Goal: Ask a question

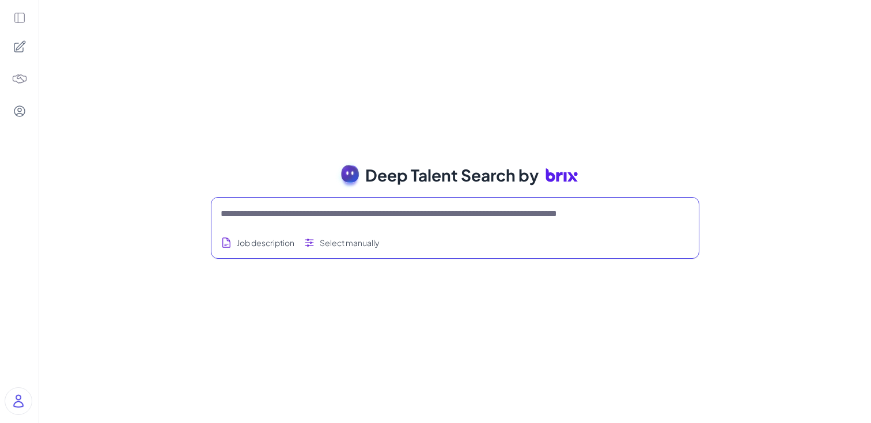
click at [285, 217] on textarea at bounding box center [441, 214] width 441 height 14
paste textarea "**********"
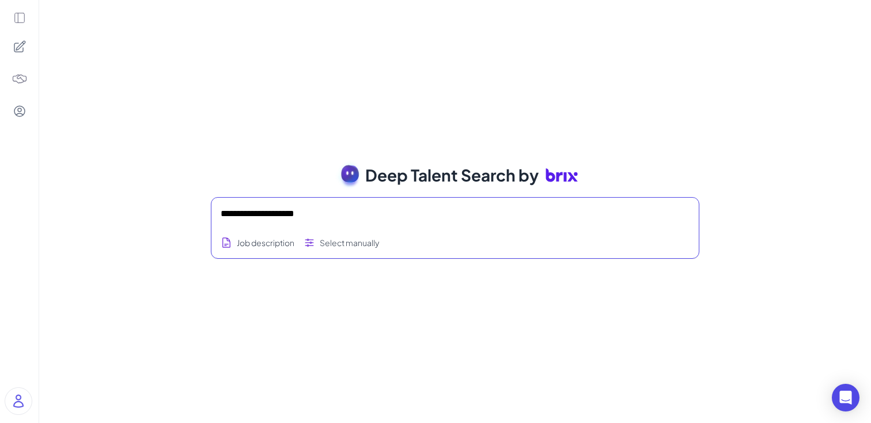
type textarea "**********"
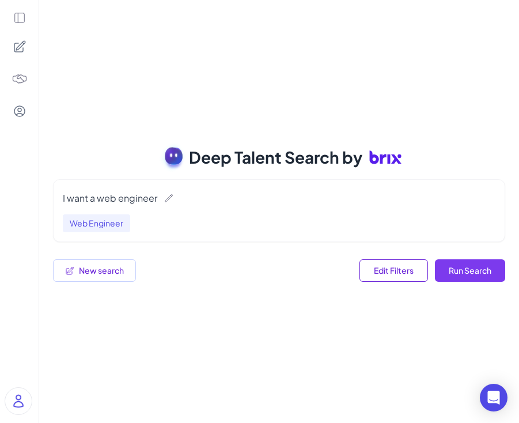
click at [465, 275] on button "Run Search" at bounding box center [470, 270] width 70 height 22
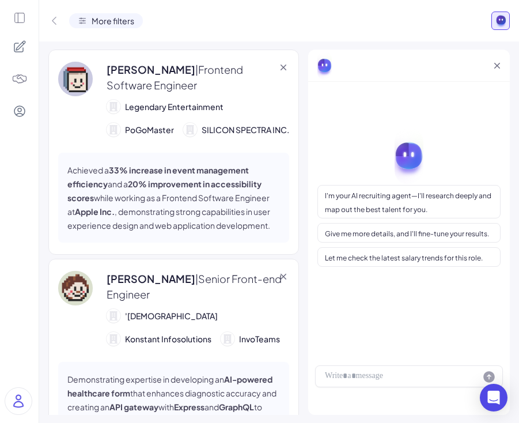
click at [56, 21] on icon at bounding box center [54, 21] width 12 height 12
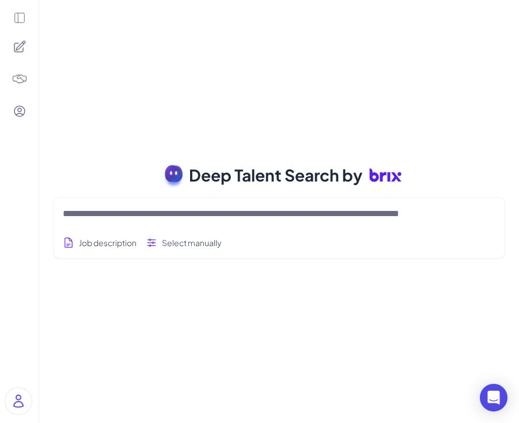
click at [393, 214] on textarea at bounding box center [265, 214] width 405 height 14
click at [327, 218] on textarea at bounding box center [265, 214] width 405 height 14
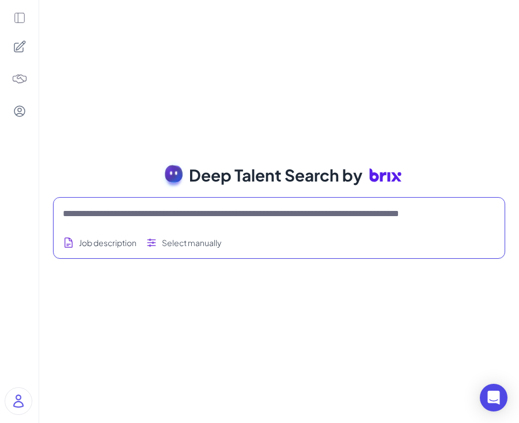
drag, startPoint x: 253, startPoint y: 214, endPoint x: 367, endPoint y: 222, distance: 114.3
click at [367, 222] on div at bounding box center [279, 213] width 433 height 23
drag, startPoint x: 371, startPoint y: 215, endPoint x: 291, endPoint y: 206, distance: 80.0
click at [291, 207] on textarea at bounding box center [265, 214] width 405 height 14
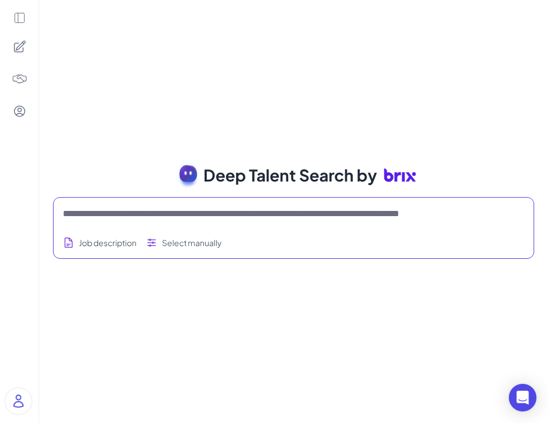
click at [320, 214] on textarea at bounding box center [280, 214] width 434 height 14
click at [393, 217] on textarea at bounding box center [280, 214] width 434 height 14
